Goal: Information Seeking & Learning: Learn about a topic

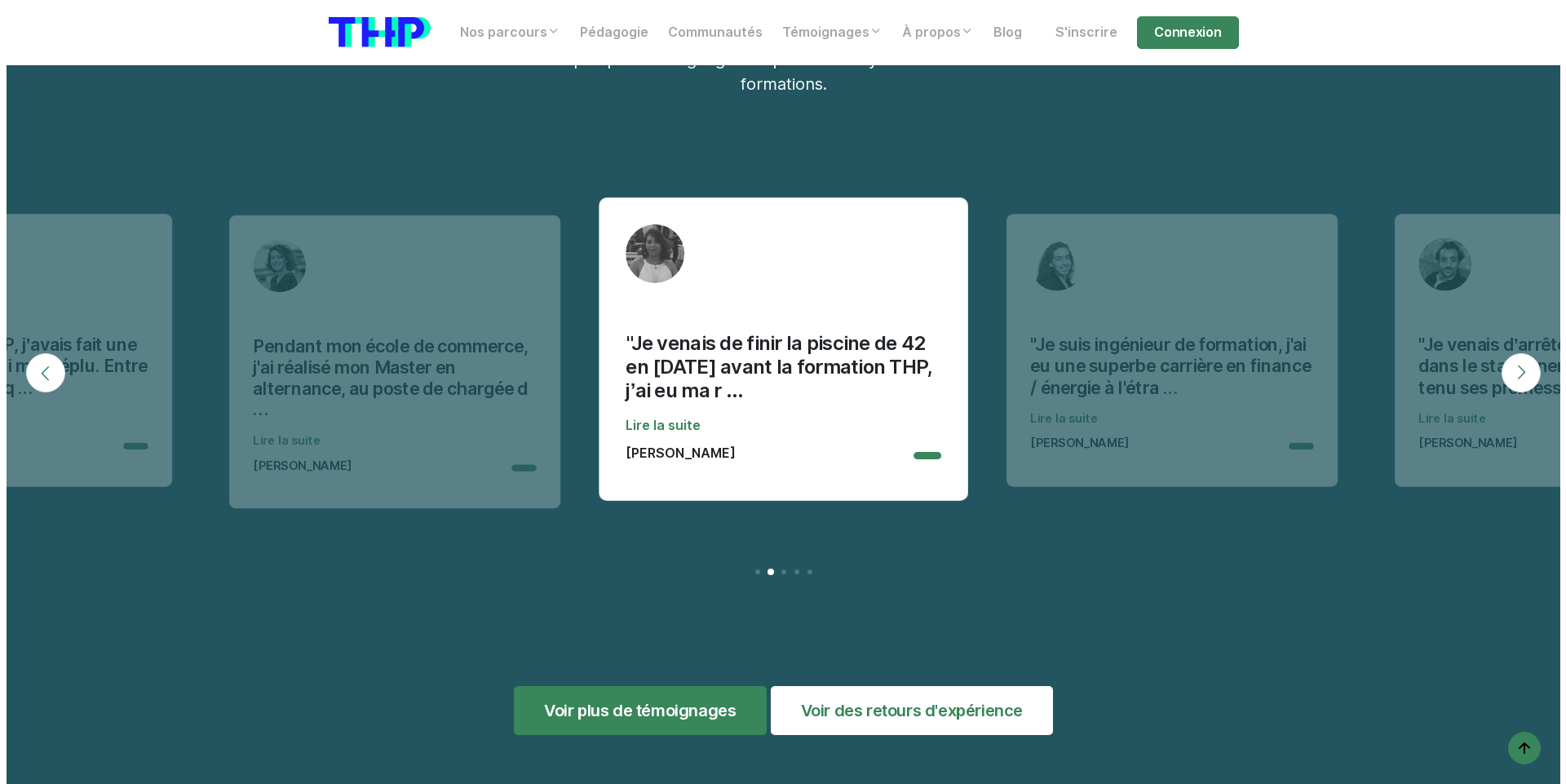
scroll to position [5234, 0]
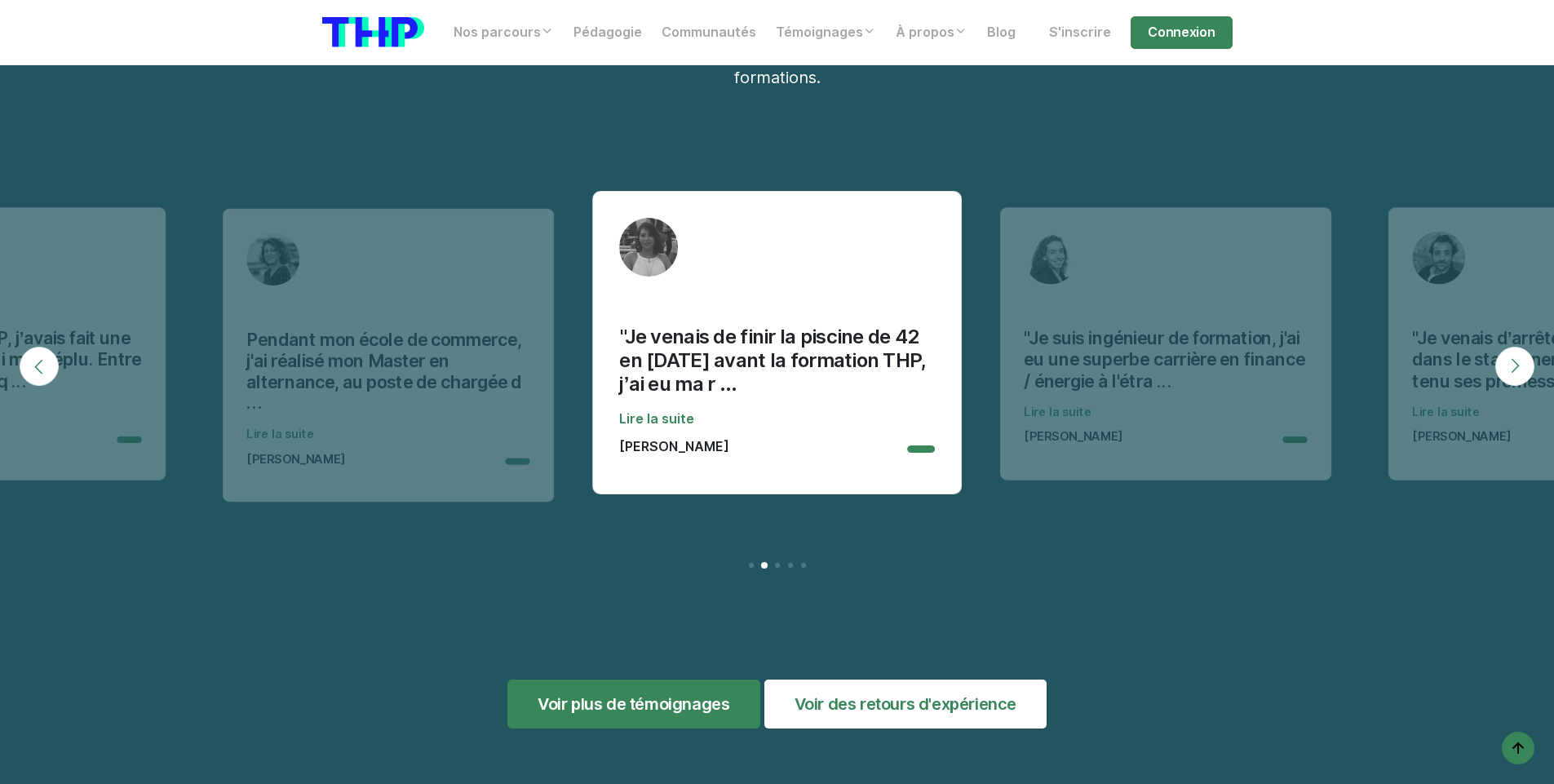
click at [661, 439] on p "[PERSON_NAME]" at bounding box center [674, 446] width 110 height 16
click at [661, 409] on link "Lire la suite" at bounding box center [776, 419] width 315 height 20
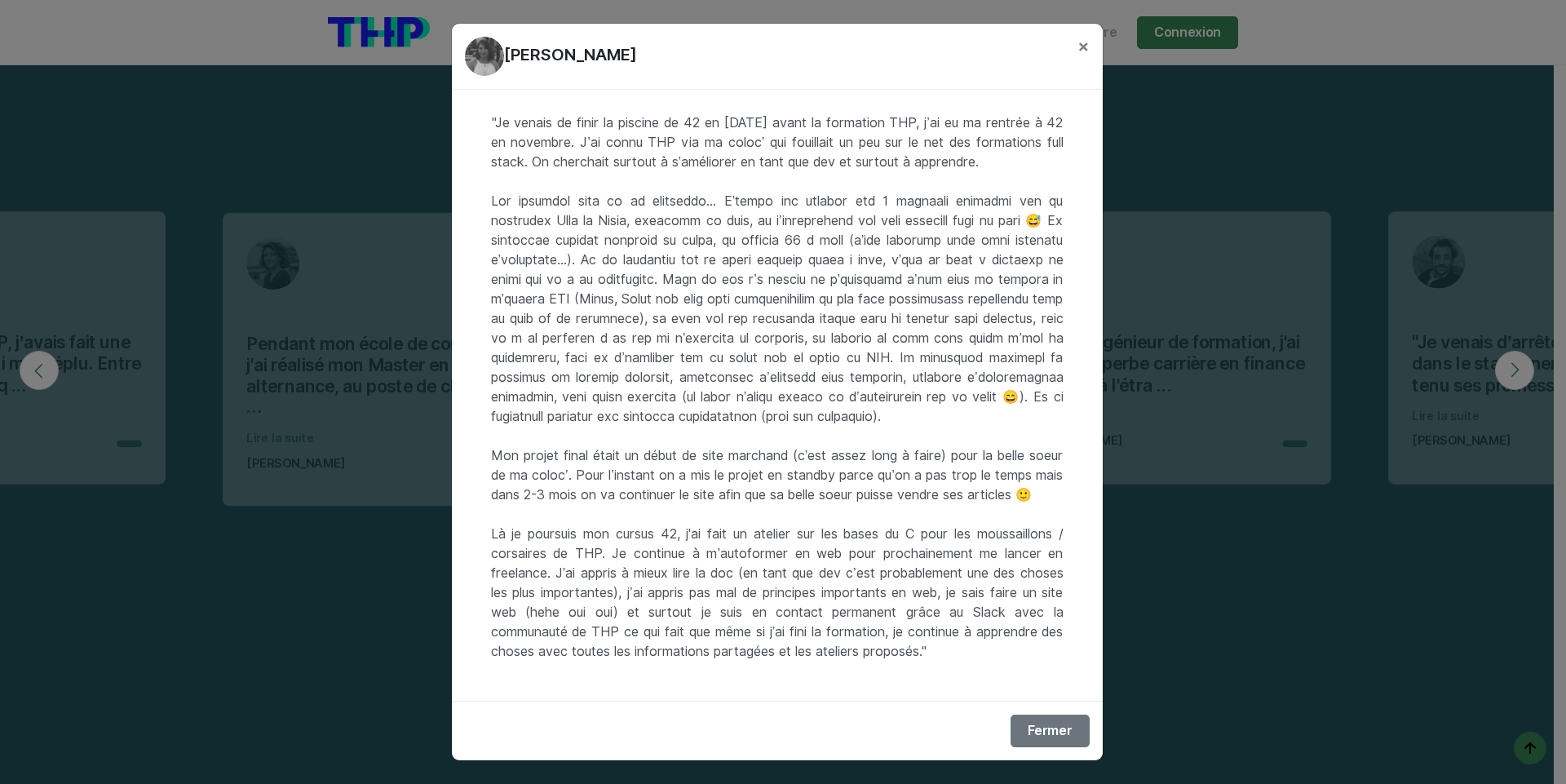
scroll to position [74, 0]
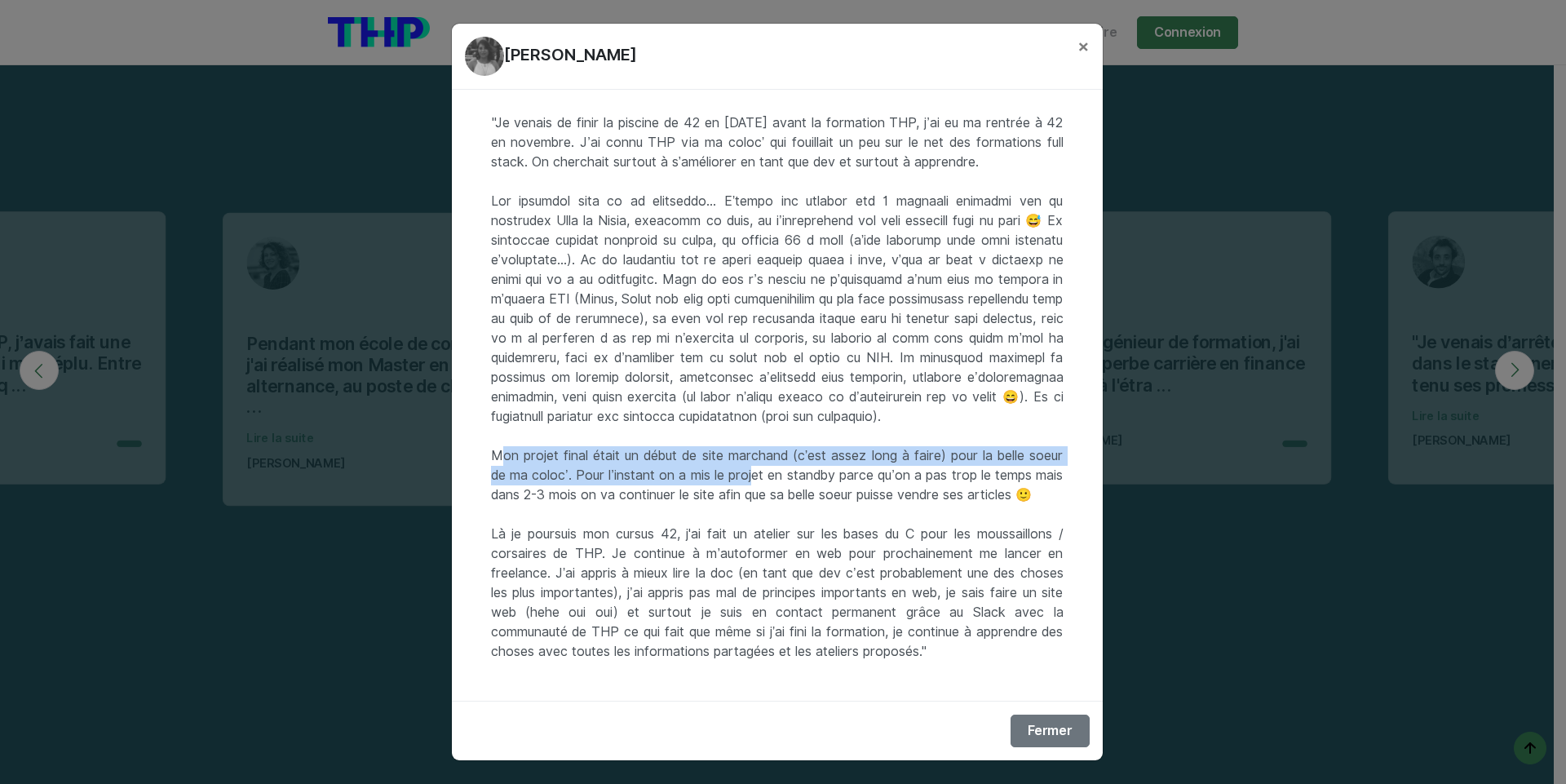
drag, startPoint x: 488, startPoint y: 436, endPoint x: 796, endPoint y: 459, distance: 308.9
click at [796, 459] on div ""Je venais de finir la piscine de 42 en [DATE] avant la formation THP, j’ai eu …" at bounding box center [778, 395] width 651 height 611
drag, startPoint x: 796, startPoint y: 459, endPoint x: 493, endPoint y: 437, distance: 303.8
click at [493, 437] on div ""Je venais de finir la piscine de 42 en [DATE] avant la formation THP, j’ai eu …" at bounding box center [778, 395] width 651 height 611
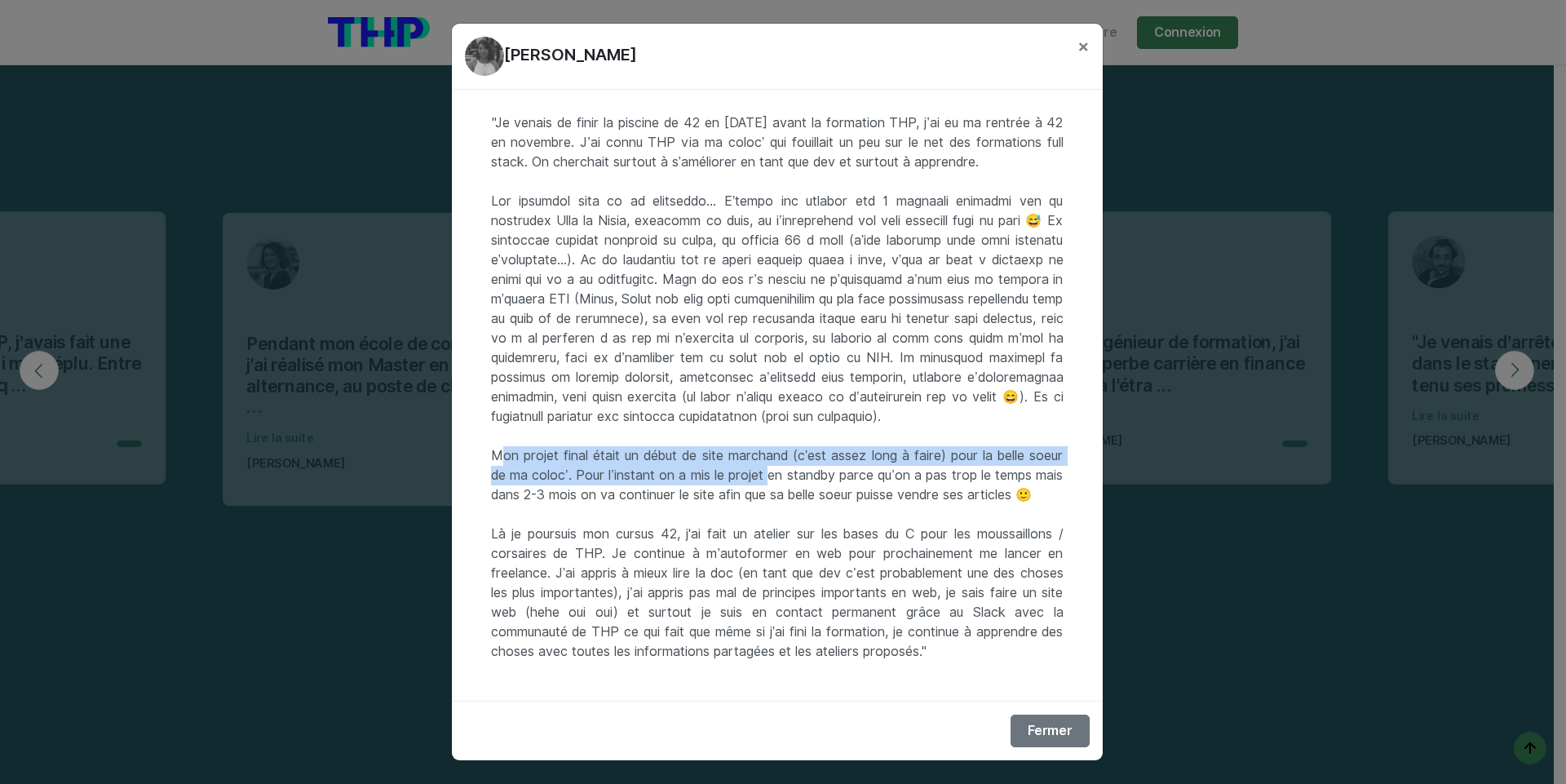
click at [493, 436] on div ""Je venais de finir la piscine de 42 en [DATE] avant la formation THP, j’ai eu …" at bounding box center [778, 395] width 651 height 611
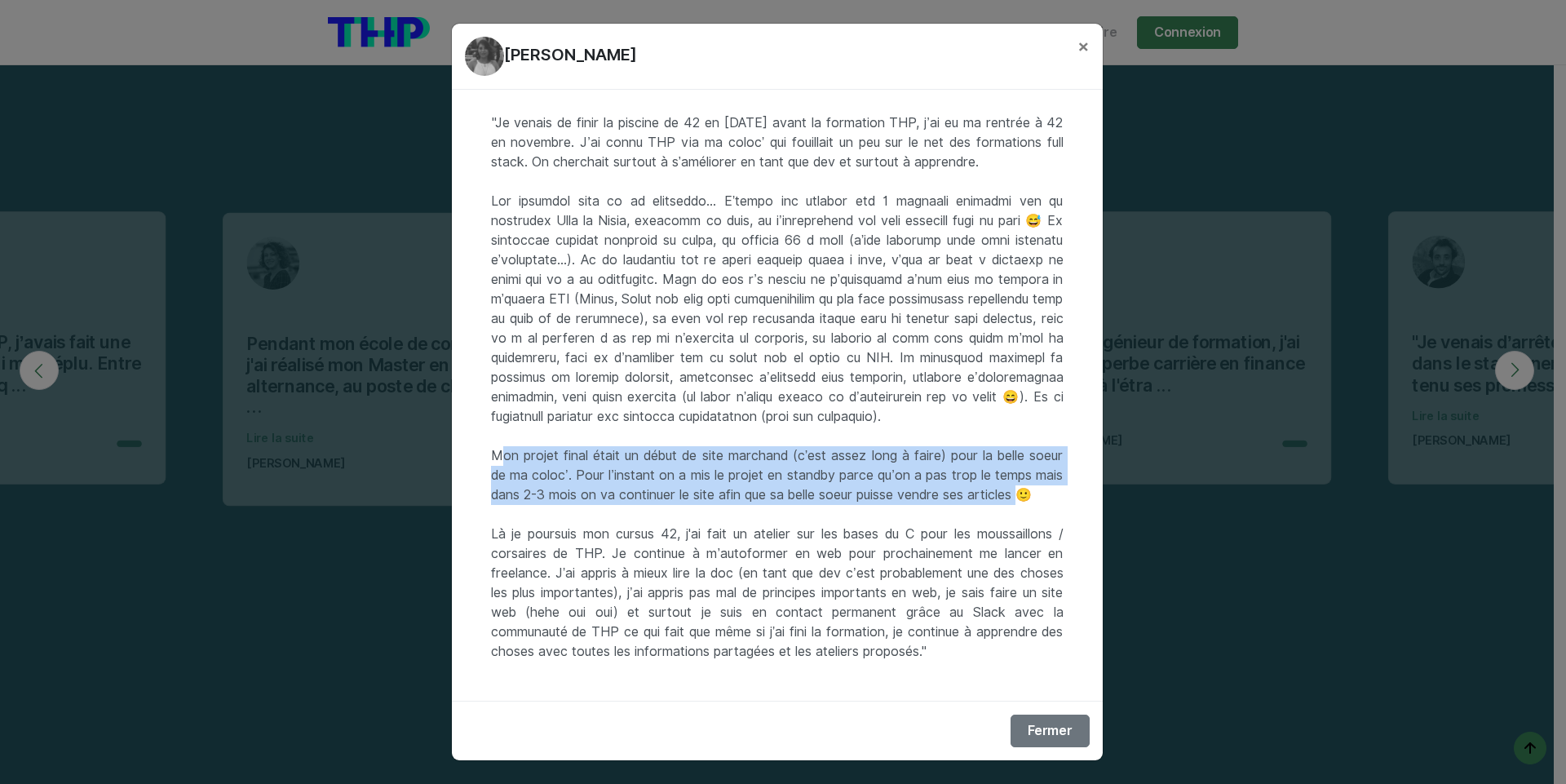
drag, startPoint x: 493, startPoint y: 436, endPoint x: 510, endPoint y: 499, distance: 65.3
click at [509, 499] on div ""Je venais de finir la piscine de 42 en [DATE] avant la formation THP, j’ai eu …" at bounding box center [778, 395] width 651 height 611
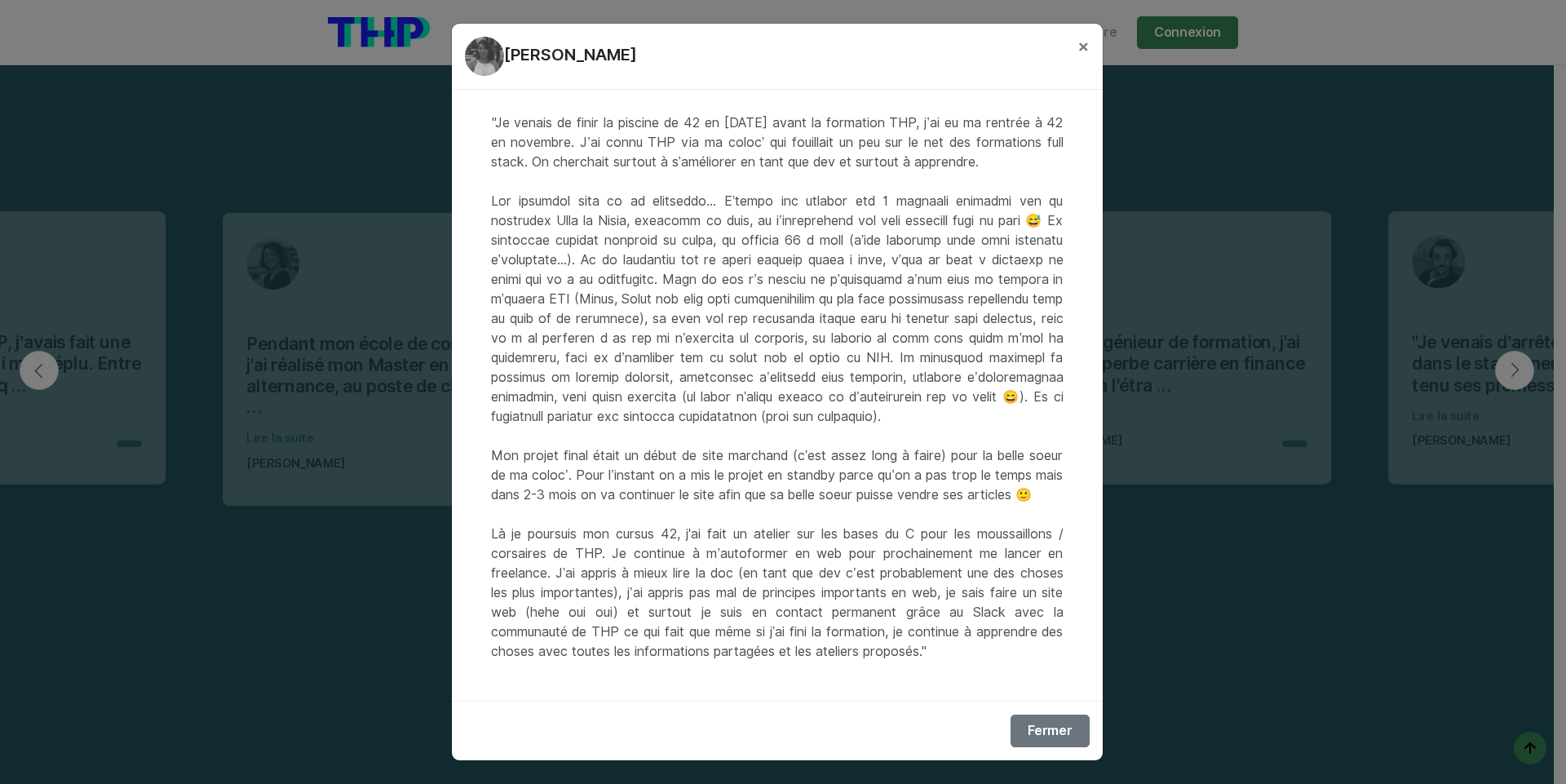
click at [520, 546] on div ""Je venais de finir la piscine de 42 en [DATE] avant la formation THP, j’ai eu …" at bounding box center [778, 395] width 651 height 611
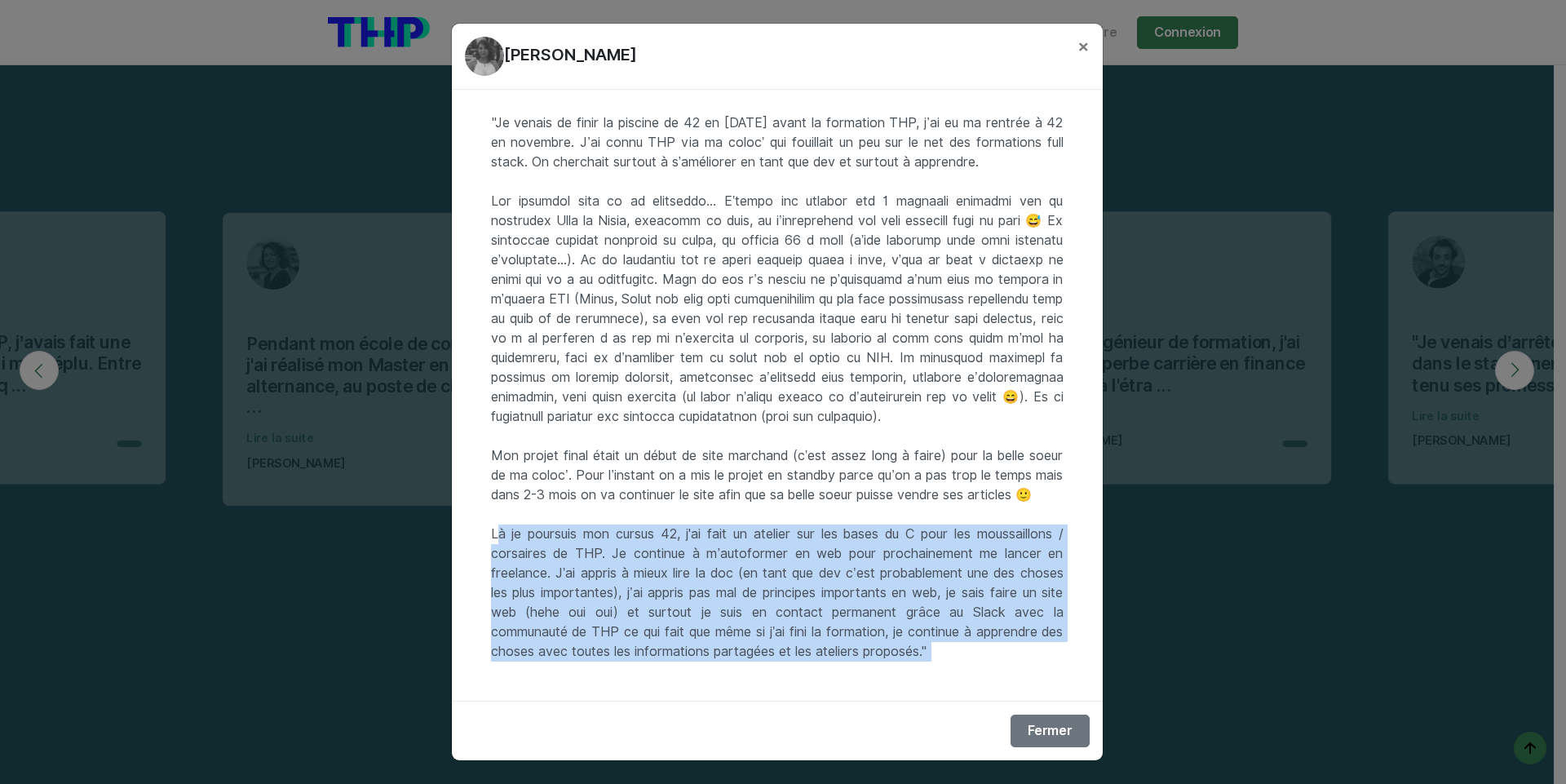
drag, startPoint x: 520, startPoint y: 546, endPoint x: 626, endPoint y: 538, distance: 106.3
click at [626, 538] on div ""Je venais de finir la piscine de 42 en [DATE] avant la formation THP, j’ai eu …" at bounding box center [778, 395] width 651 height 611
click at [641, 531] on div ""Je venais de finir la piscine de 42 en [DATE] avant la formation THP, j’ai eu …" at bounding box center [778, 395] width 651 height 611
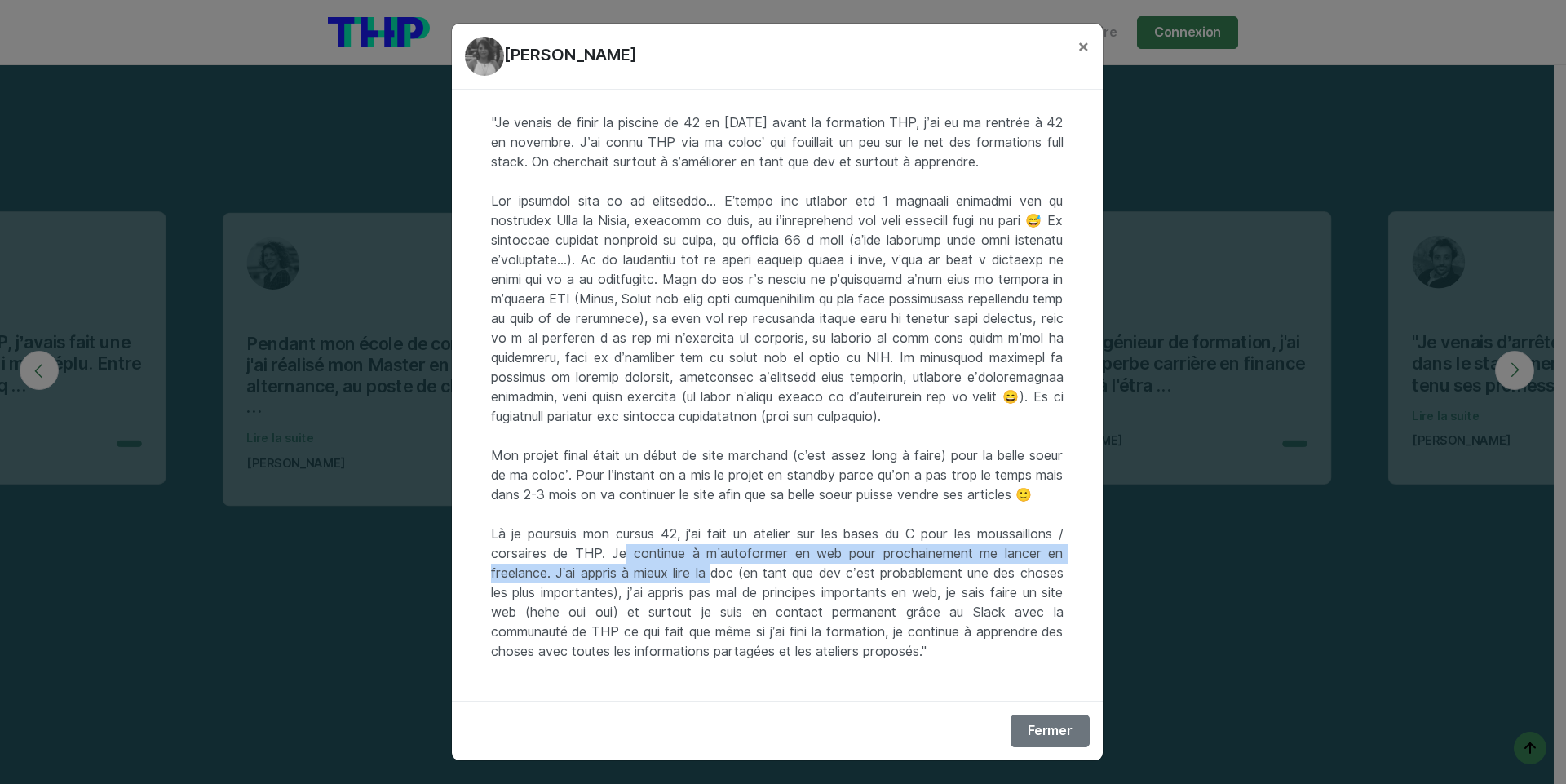
drag, startPoint x: 612, startPoint y: 550, endPoint x: 719, endPoint y: 567, distance: 108.3
click at [719, 567] on div ""Je venais de finir la piscine de 42 en [DATE] avant la formation THP, j’ai eu …" at bounding box center [778, 395] width 651 height 611
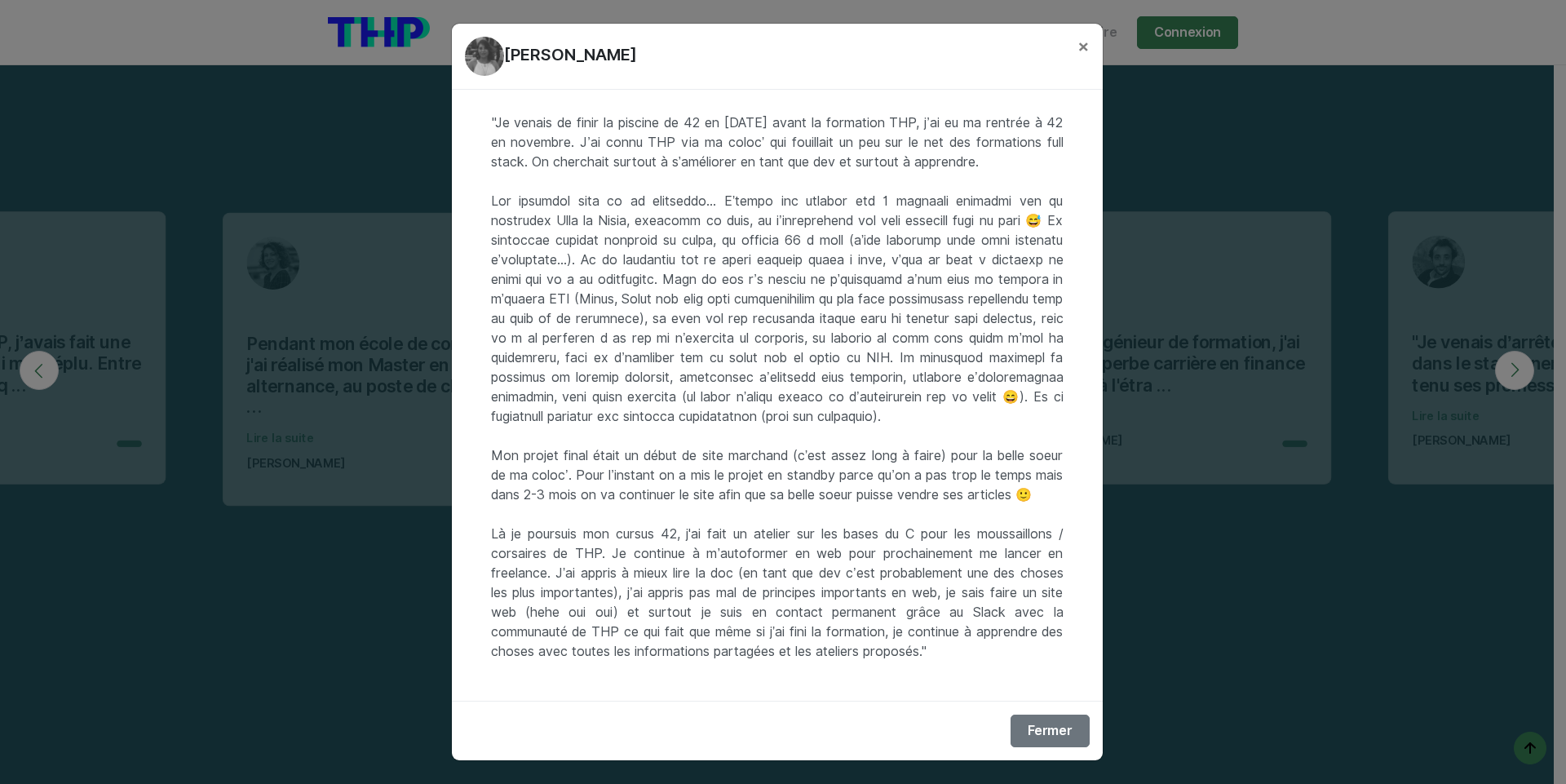
click at [724, 583] on div ""Je venais de finir la piscine de 42 en [DATE] avant la formation THP, j’ai eu …" at bounding box center [778, 395] width 651 height 611
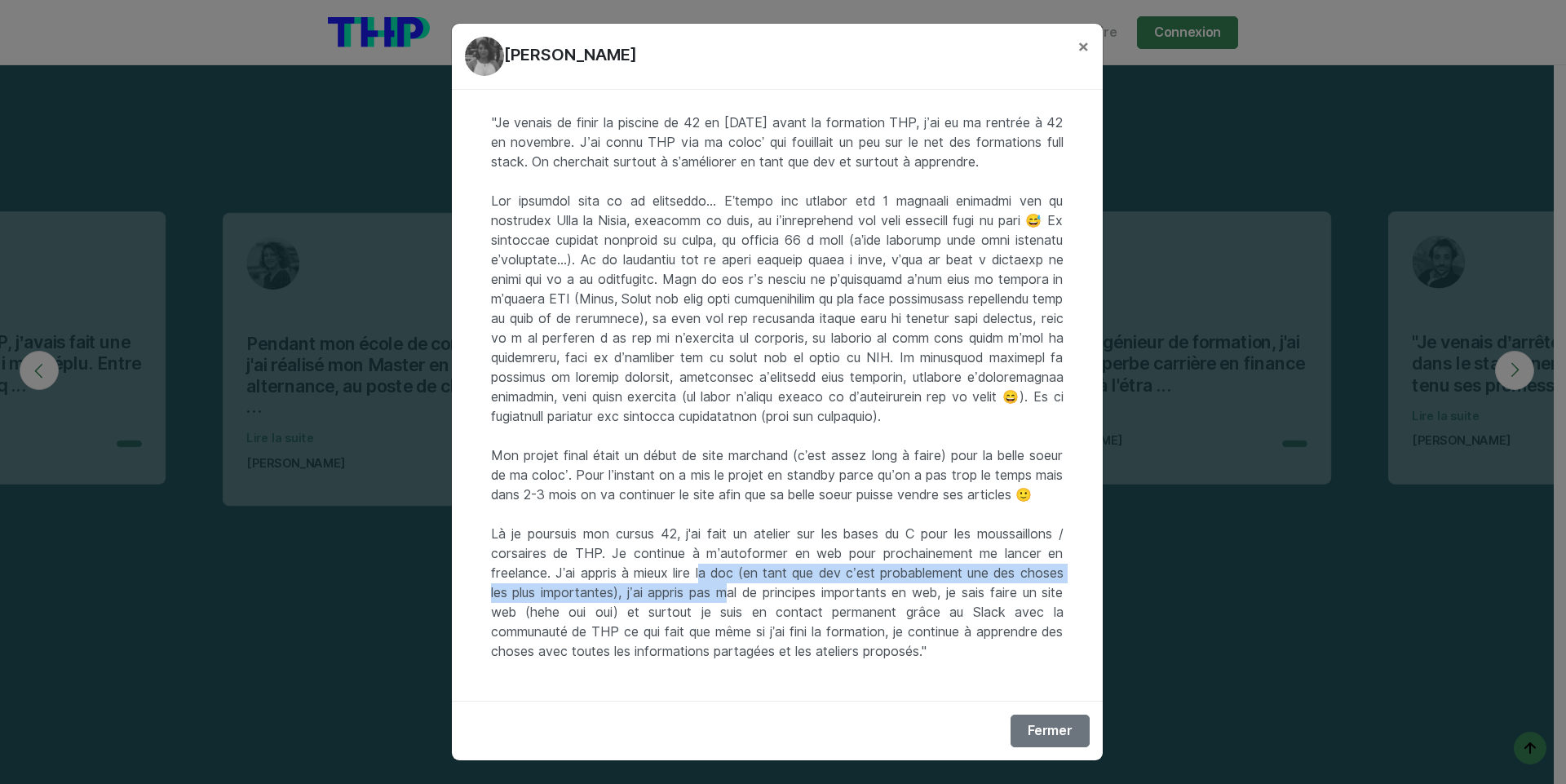
drag, startPoint x: 710, startPoint y: 572, endPoint x: 773, endPoint y: 589, distance: 65.3
click at [773, 589] on div ""Je venais de finir la piscine de 42 en [DATE] avant la formation THP, j’ai eu …" at bounding box center [778, 395] width 651 height 611
click at [839, 572] on div ""Je venais de finir la piscine de 42 en [DATE] avant la formation THP, j’ai eu …" at bounding box center [778, 395] width 651 height 611
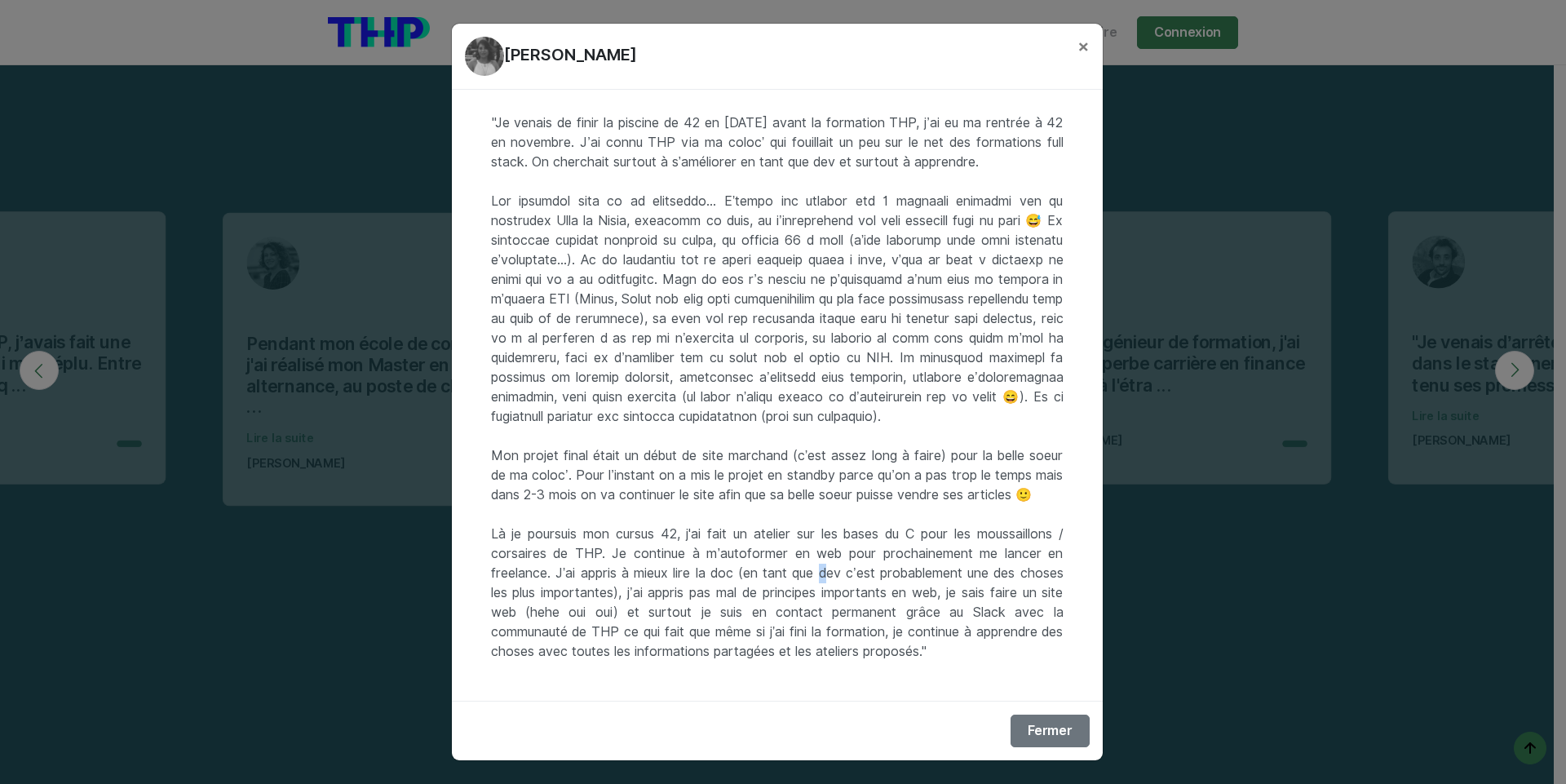
click at [839, 572] on div ""Je venais de finir la piscine de 42 en [DATE] avant la formation THP, j’ai eu …" at bounding box center [778, 395] width 651 height 611
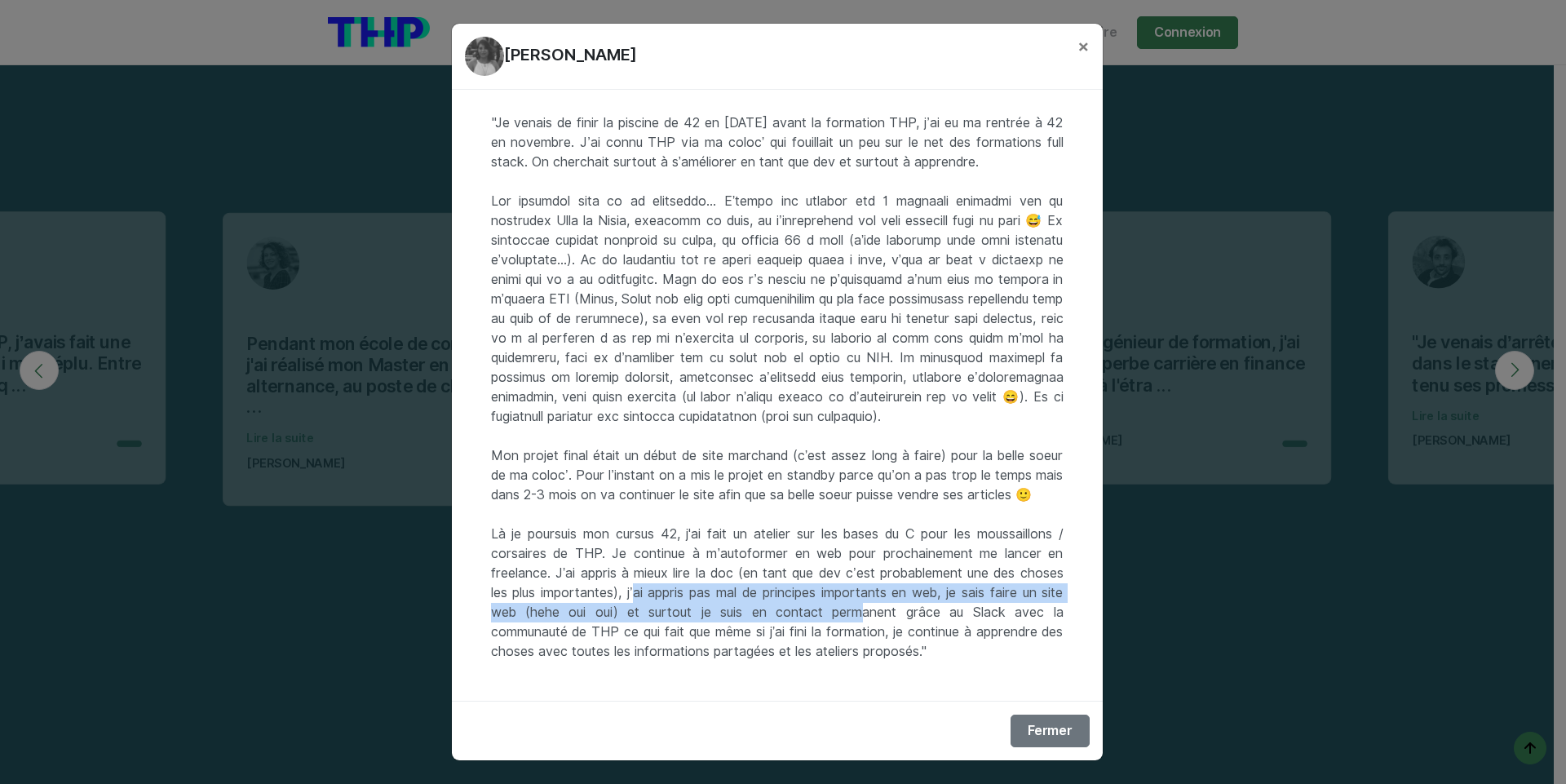
drag, startPoint x: 683, startPoint y: 596, endPoint x: 905, endPoint y: 610, distance: 222.4
click at [905, 610] on div ""Je venais de finir la piscine de 42 en [DATE] avant la formation THP, j’ai eu …" at bounding box center [778, 395] width 651 height 611
click at [750, 615] on div ""Je venais de finir la piscine de 42 en [DATE] avant la formation THP, j’ai eu …" at bounding box center [778, 395] width 651 height 611
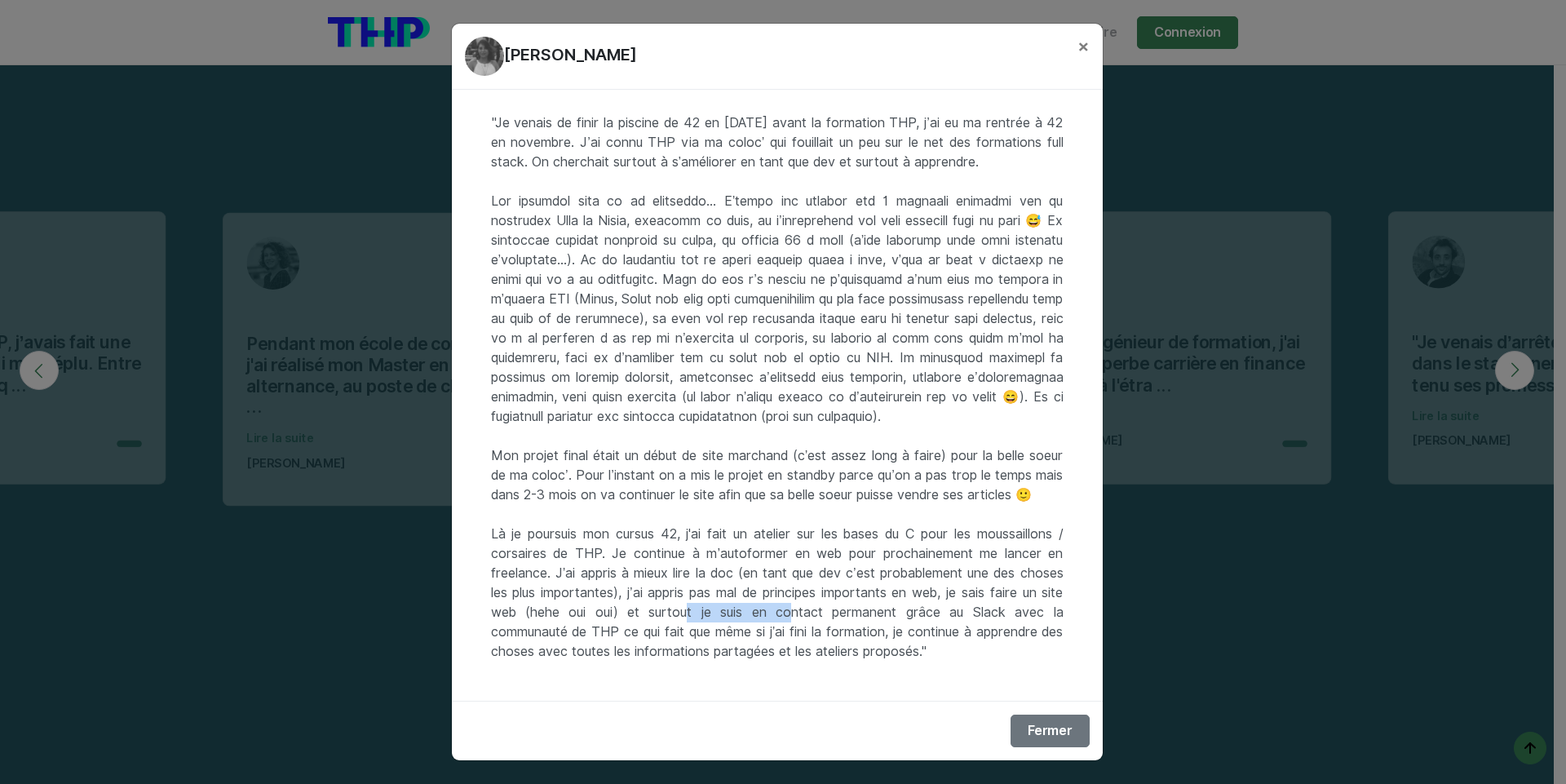
drag, startPoint x: 744, startPoint y: 616, endPoint x: 836, endPoint y: 619, distance: 92.0
click at [836, 619] on div ""Je venais de finir la piscine de 42 en [DATE] avant la formation THP, j’ai eu …" at bounding box center [778, 395] width 651 height 611
click at [1040, 725] on button "Fermer" at bounding box center [1050, 730] width 79 height 32
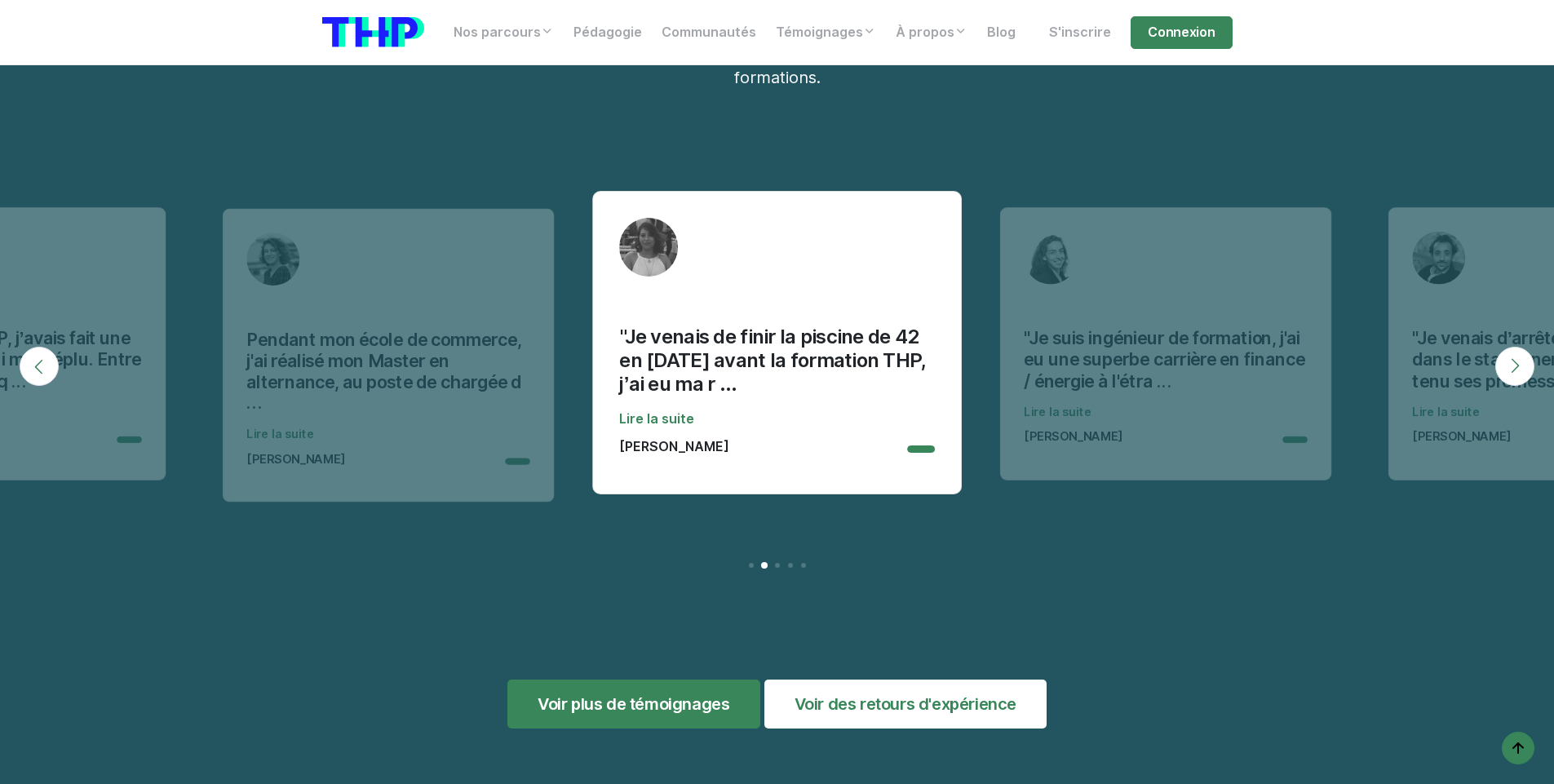
click at [1165, 316] on div ""Je suis ingénieur de formation, j'ai eu une superbe carrière en finance / éner…" at bounding box center [1166, 357] width 284 height 93
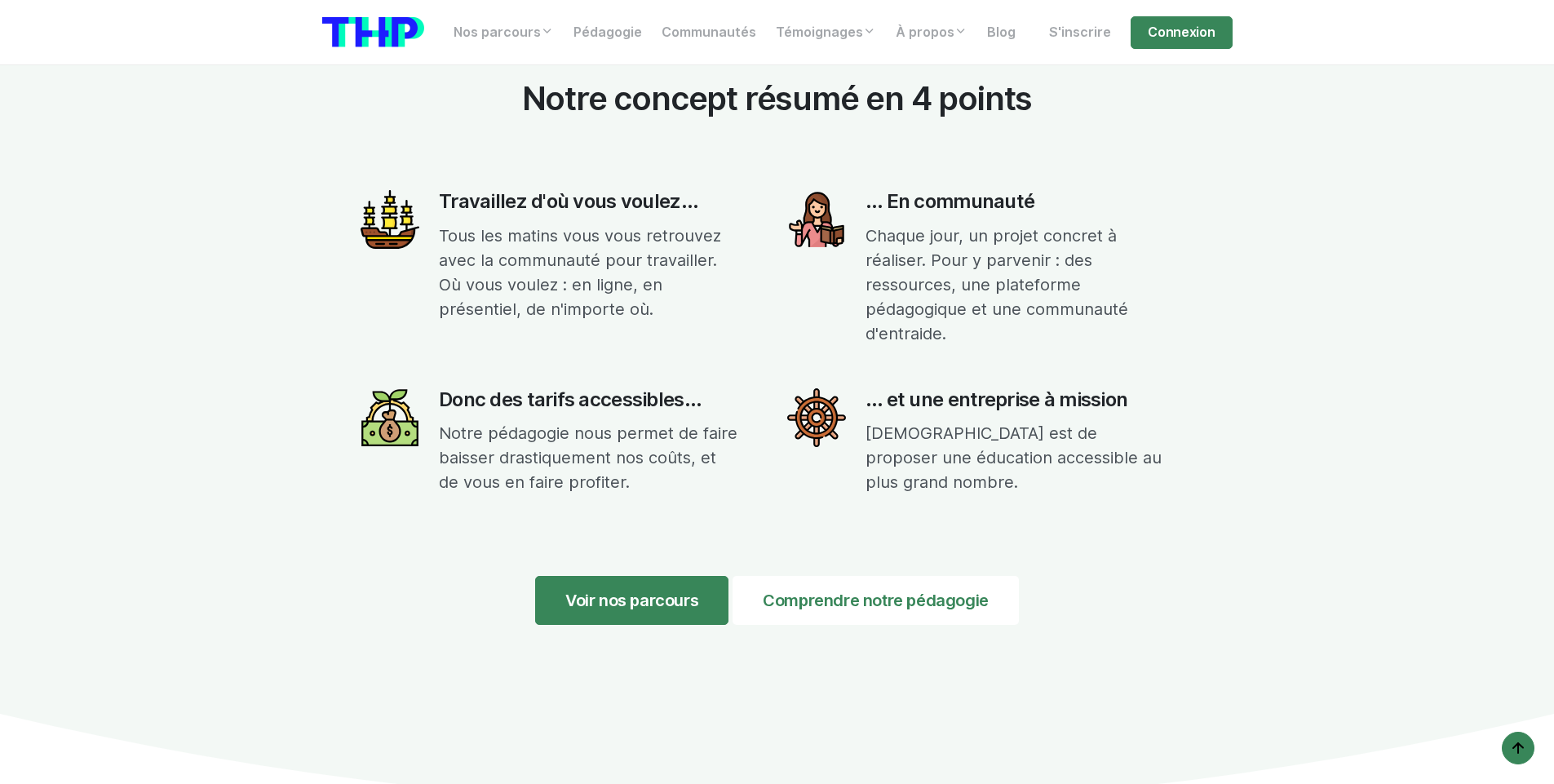
scroll to position [6203, 0]
